Goal: Information Seeking & Learning: Learn about a topic

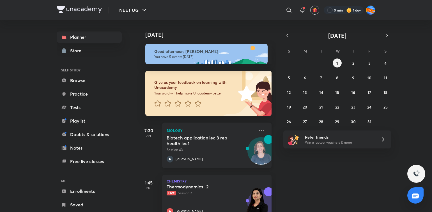
click at [183, 162] on div "[PERSON_NAME]" at bounding box center [211, 158] width 88 height 7
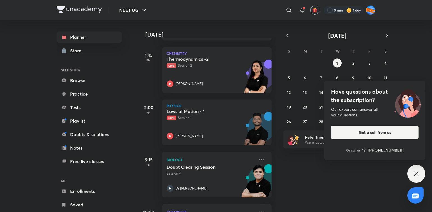
scroll to position [127, 0]
click at [213, 133] on div "[PERSON_NAME]" at bounding box center [211, 136] width 88 height 7
click at [185, 135] on p "[PERSON_NAME]" at bounding box center [189, 136] width 27 height 5
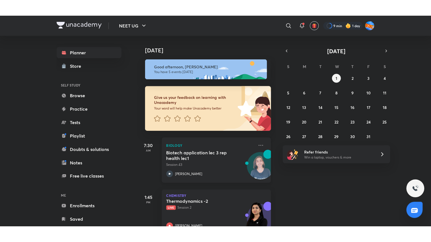
scroll to position [174, 0]
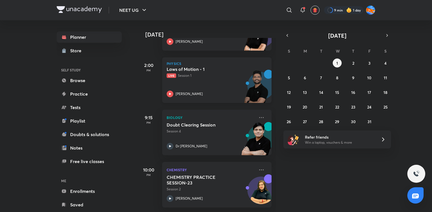
click at [220, 81] on div "Laws of Motion - 1 Live Session 1 Prateek Jain" at bounding box center [211, 81] width 88 height 31
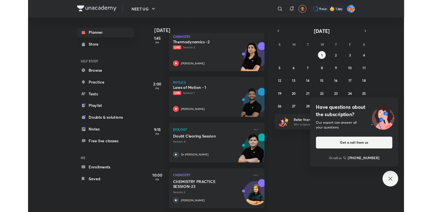
scroll to position [143, 0]
